Goal: Find specific page/section: Find specific page/section

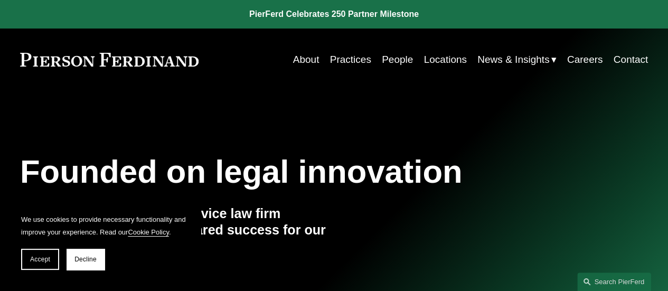
click at [356, 57] on link "Practices" at bounding box center [350, 60] width 41 height 20
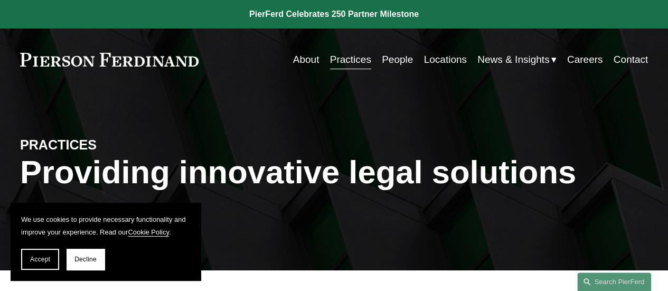
click at [328, 139] on div "PRACTICES Providing innovative legal solutions" at bounding box center [334, 180] width 668 height 135
click at [441, 60] on link "Locations" at bounding box center [445, 60] width 43 height 20
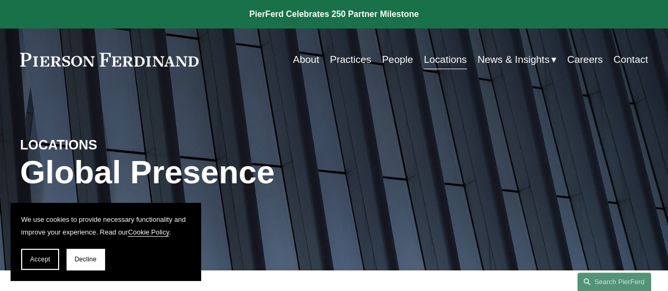
click at [342, 63] on link "Practices" at bounding box center [350, 60] width 41 height 20
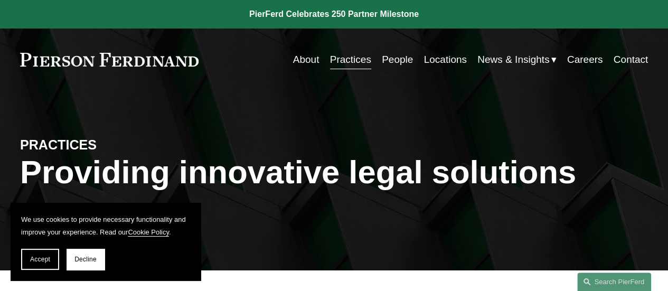
click at [383, 54] on link "People" at bounding box center [397, 60] width 31 height 20
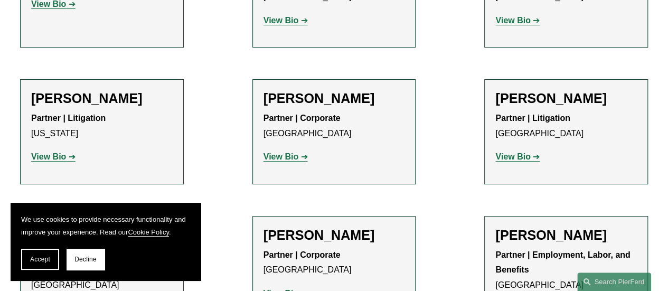
scroll to position [8133, 0]
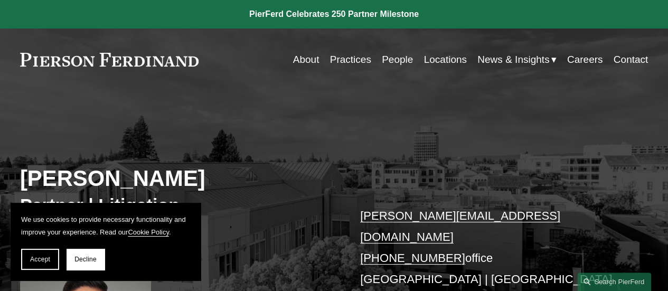
click at [207, 145] on div "David Mesa Partner | Litigation david.mesa@pierferd.com +1.415.915.4415 office …" at bounding box center [334, 251] width 668 height 280
